Goal: Task Accomplishment & Management: Manage account settings

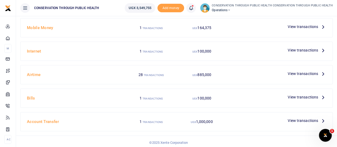
scroll to position [18, 0]
click at [317, 51] on span "View transactions" at bounding box center [303, 50] width 30 height 6
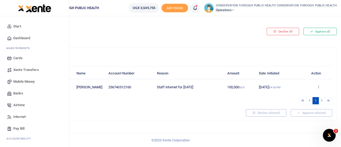
click at [11, 42] on link "Dashboard" at bounding box center [34, 38] width 60 height 12
click at [24, 41] on link "Dashboard" at bounding box center [34, 38] width 60 height 12
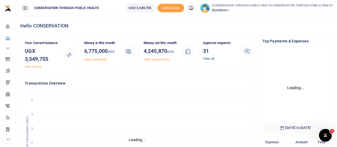
click at [207, 59] on link "View all" at bounding box center [208, 59] width 11 height 4
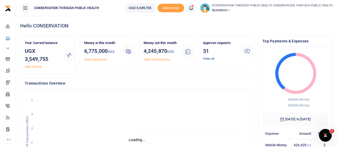
click at [207, 58] on link "View all" at bounding box center [208, 59] width 11 height 4
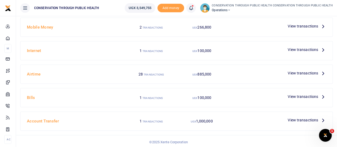
scroll to position [19, 0]
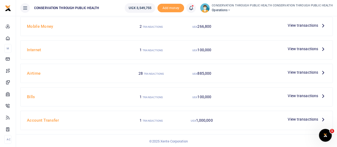
click at [322, 95] on icon at bounding box center [323, 96] width 6 height 6
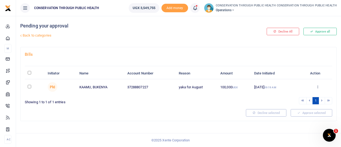
click at [29, 87] on input "checkbox" at bounding box center [29, 86] width 3 height 3
checkbox input "true"
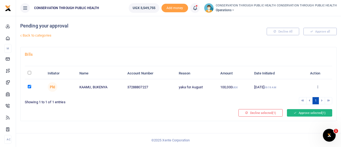
click at [317, 112] on button "Approve selected (1)" at bounding box center [309, 112] width 45 height 7
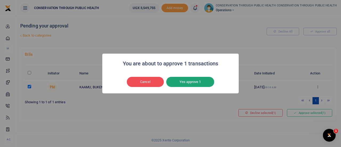
click at [196, 81] on button "Yes approve 1" at bounding box center [190, 82] width 48 height 10
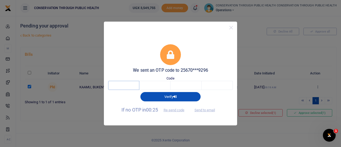
click at [118, 85] on input "text" at bounding box center [123, 85] width 31 height 9
type input "1"
type input "8"
type input "3"
type input "2"
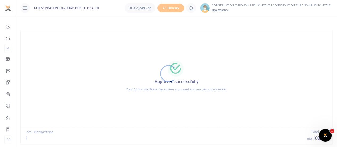
click at [6, 38] on div at bounding box center [168, 73] width 337 height 147
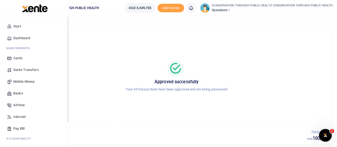
click at [17, 38] on span "Dashboard" at bounding box center [21, 37] width 17 height 5
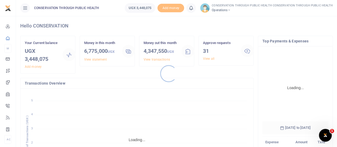
click at [211, 59] on div at bounding box center [168, 73] width 337 height 147
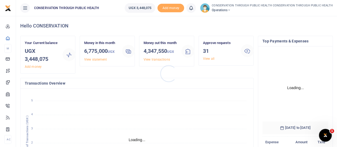
click at [209, 58] on div at bounding box center [168, 73] width 337 height 147
click at [209, 58] on link "View all" at bounding box center [208, 59] width 11 height 4
click at [210, 58] on link "View all" at bounding box center [208, 59] width 11 height 4
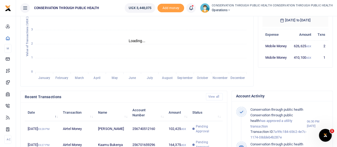
scroll to position [11, 0]
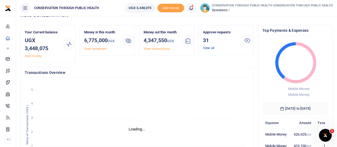
click at [208, 47] on link "View all" at bounding box center [208, 48] width 11 height 4
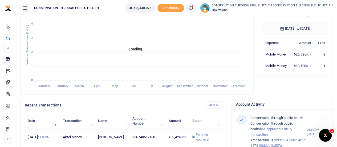
scroll to position [0, 0]
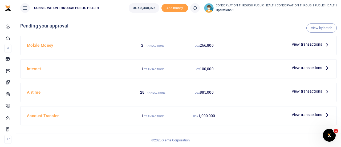
click at [229, 40] on div "UGX 266,800" at bounding box center [204, 45] width 51 height 10
click at [326, 44] on icon at bounding box center [327, 44] width 6 height 6
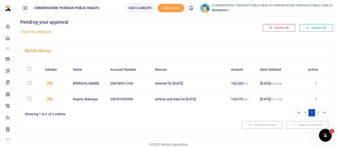
scroll to position [7, 0]
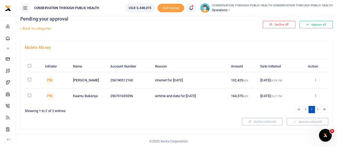
click at [31, 79] on input "checkbox" at bounding box center [29, 79] width 3 height 3
checkbox input "true"
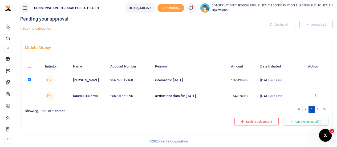
click at [31, 96] on td at bounding box center [33, 95] width 17 height 15
click at [30, 95] on input "checkbox" at bounding box center [29, 95] width 3 height 3
checkbox input "true"
click at [301, 120] on button "Approve selected (2)" at bounding box center [305, 121] width 45 height 7
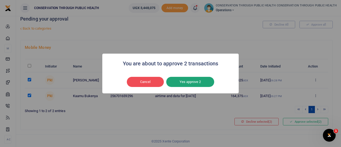
click at [196, 82] on button "Yes approve 2" at bounding box center [190, 82] width 48 height 10
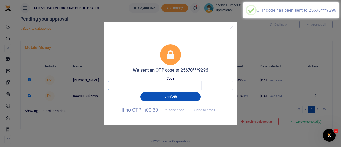
click at [134, 87] on input "text" at bounding box center [123, 85] width 31 height 9
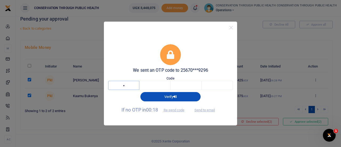
type input "6"
type input "7"
type input "1"
type input "3"
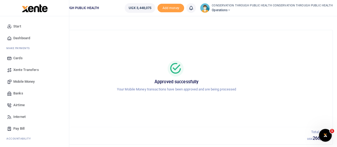
click at [18, 37] on span "Dashboard" at bounding box center [21, 37] width 17 height 5
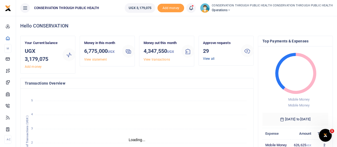
click at [205, 59] on link "View all" at bounding box center [208, 59] width 11 height 4
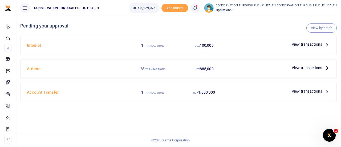
click at [327, 68] on icon at bounding box center [327, 68] width 6 height 6
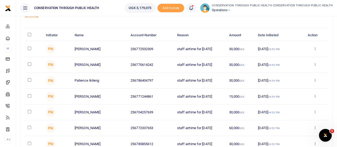
scroll to position [27, 0]
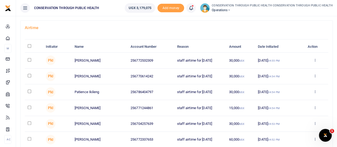
click at [30, 45] on input "\a \a : activate to sort column descending" at bounding box center [29, 45] width 3 height 3
checkbox input "true"
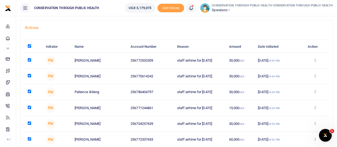
checkbox input "true"
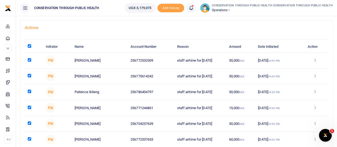
checkbox input "true"
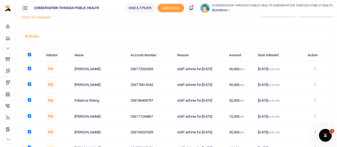
scroll to position [0, 0]
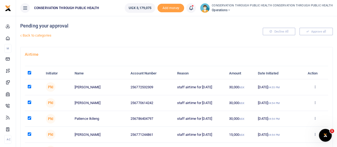
click at [29, 72] on input "\a \a : activate to sort column descending" at bounding box center [29, 72] width 3 height 3
checkbox input "false"
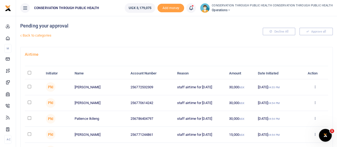
checkbox input "false"
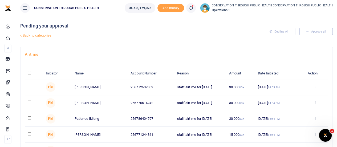
checkbox input "false"
click at [320, 32] on button "Approve all" at bounding box center [316, 31] width 33 height 7
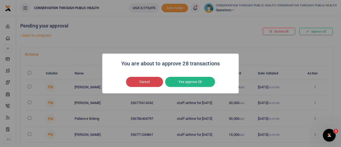
click at [152, 81] on button "Cancel" at bounding box center [144, 82] width 37 height 10
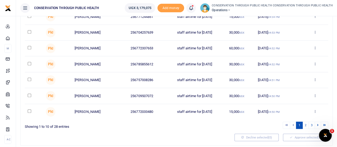
scroll to position [133, 0]
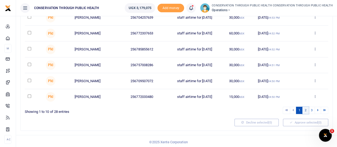
click at [306, 109] on link "2" at bounding box center [305, 110] width 6 height 7
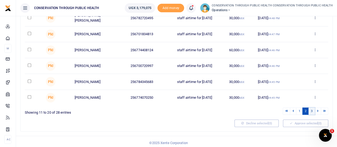
click at [312, 109] on link "3" at bounding box center [312, 110] width 6 height 7
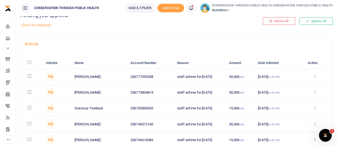
scroll to position [0, 0]
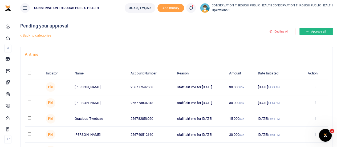
click at [319, 31] on button "Approve all" at bounding box center [316, 31] width 33 height 7
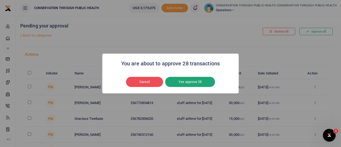
click at [203, 84] on button "Yes approve 28" at bounding box center [190, 82] width 50 height 10
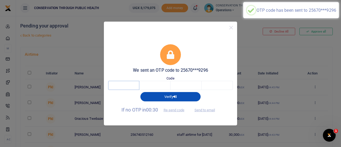
click at [127, 86] on input "text" at bounding box center [123, 85] width 31 height 9
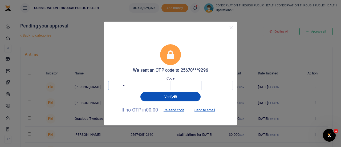
type input "6"
type input "7"
type input "1"
type input "3"
type input "2"
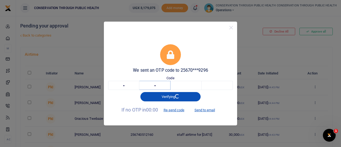
type input "5"
type input "1"
type input "2"
